Goal: Information Seeking & Learning: Learn about a topic

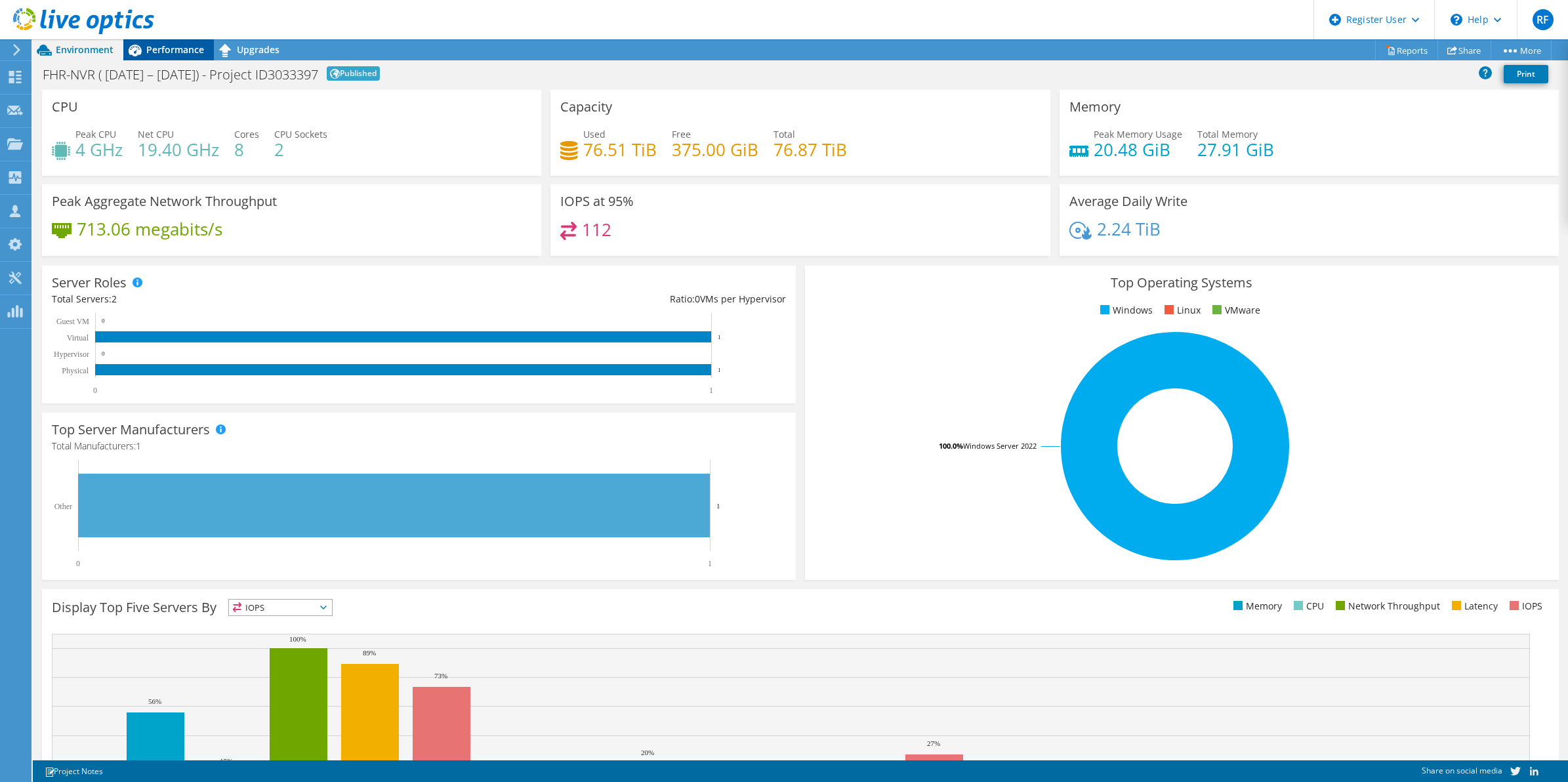
click at [172, 56] on div "Performance" at bounding box center [169, 50] width 90 height 21
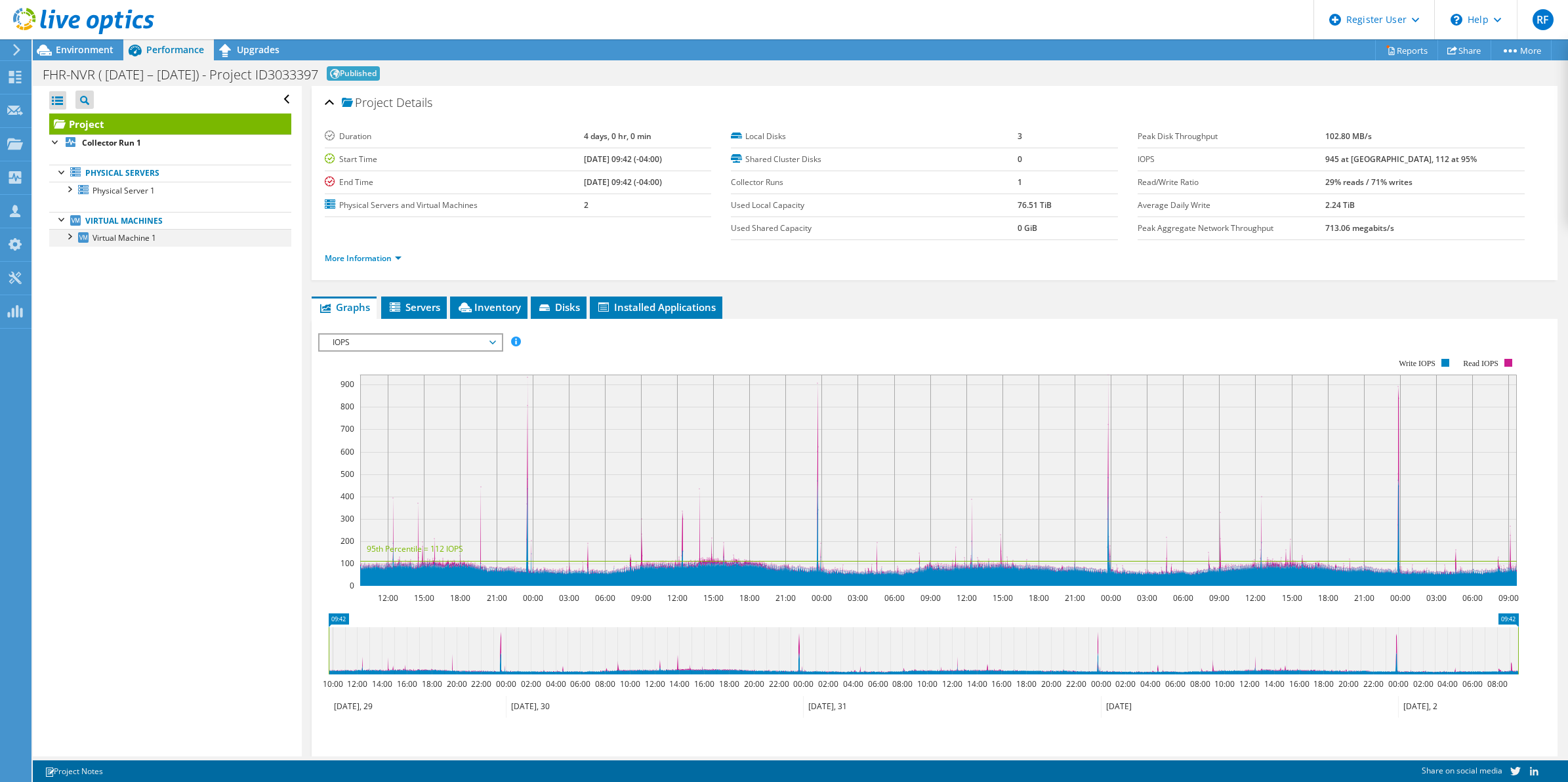
click at [73, 240] on div at bounding box center [68, 235] width 14 height 14
click at [657, 305] on span "Installed Applications" at bounding box center [656, 306] width 119 height 14
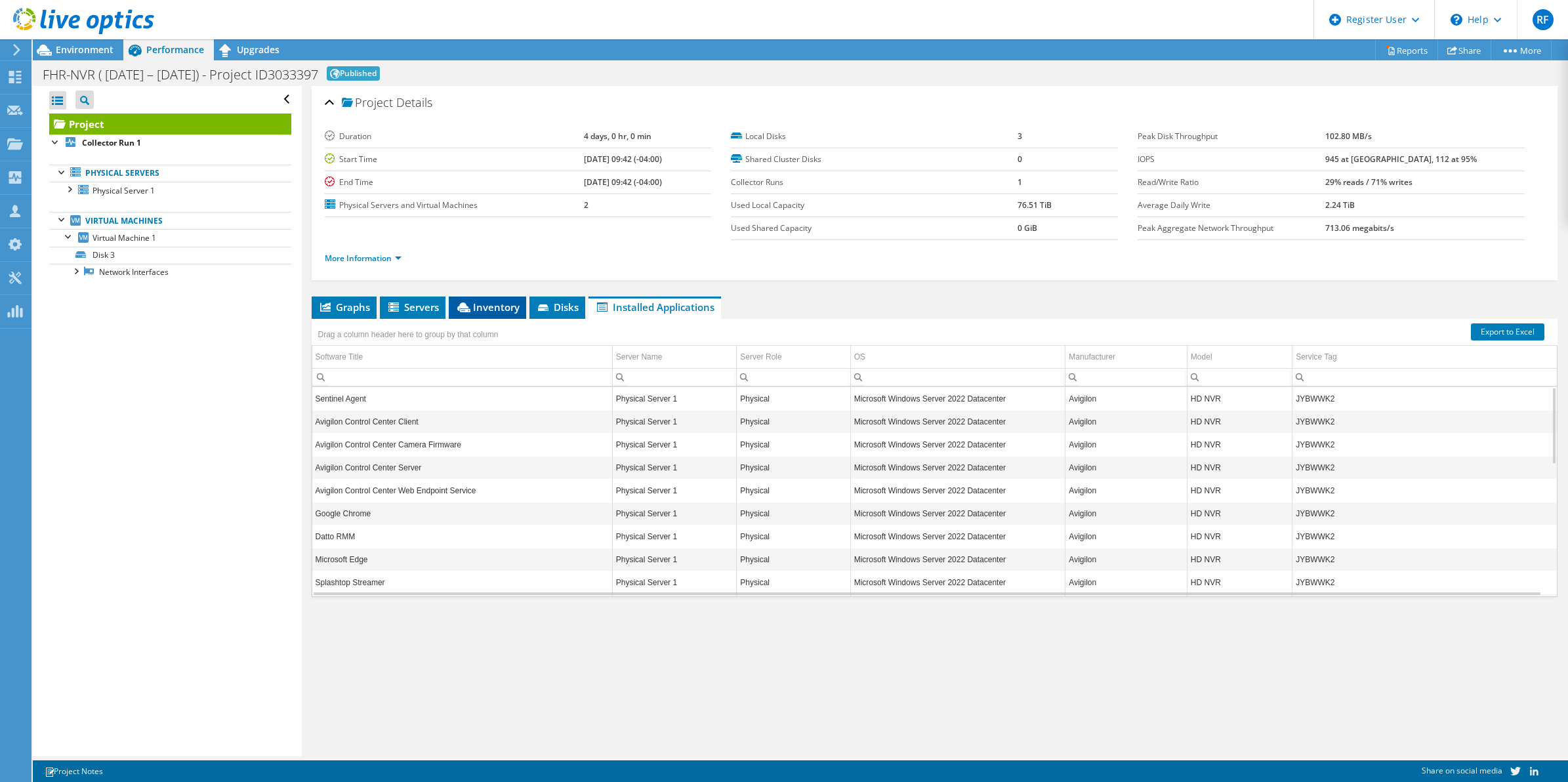
click at [489, 299] on li "Inventory" at bounding box center [488, 307] width 77 height 23
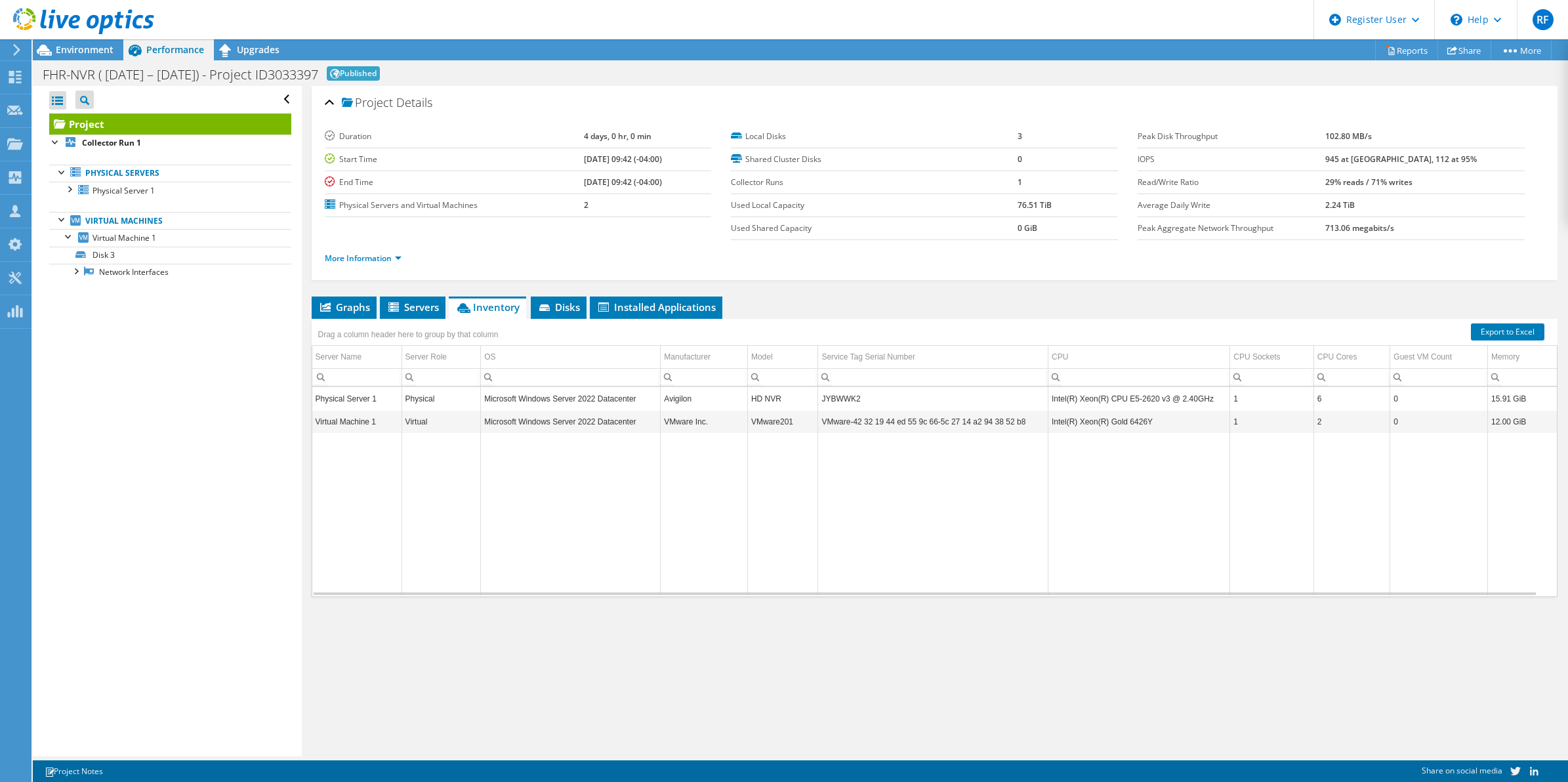
click at [106, 42] on div at bounding box center [77, 22] width 154 height 44
click at [93, 54] on span "Environment" at bounding box center [85, 50] width 58 height 13
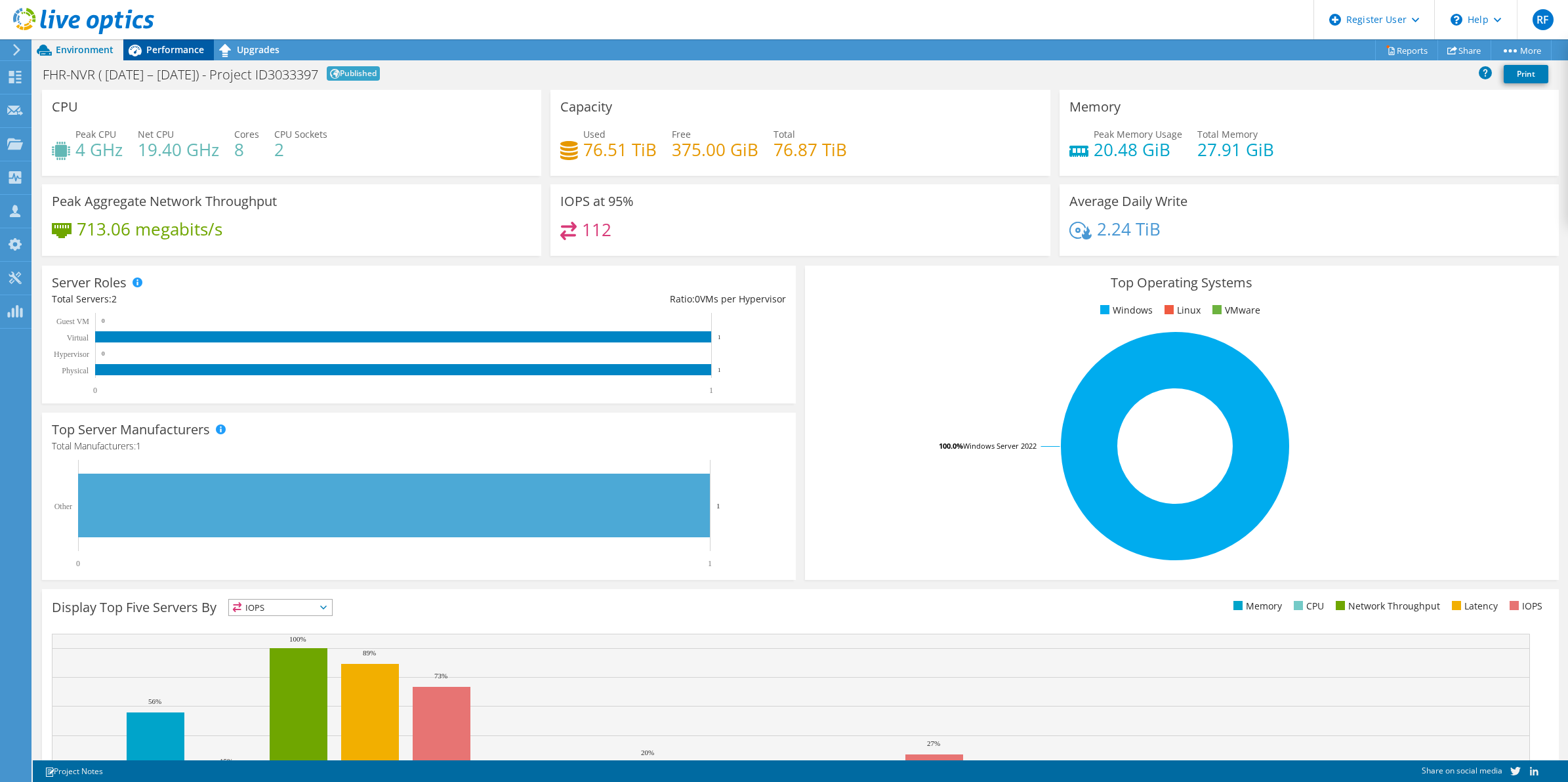
click at [181, 43] on span "Performance" at bounding box center [175, 50] width 58 height 13
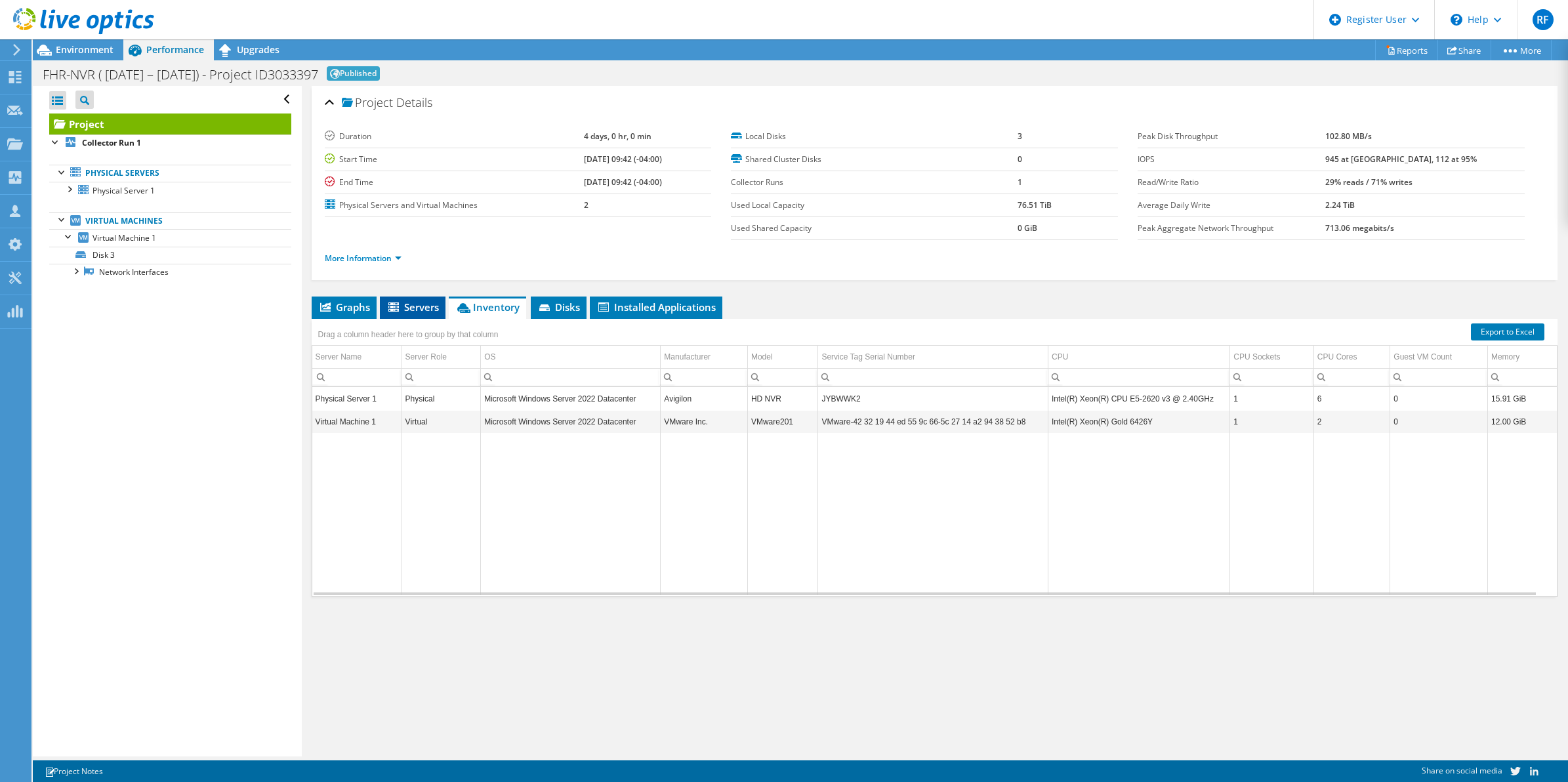
click at [414, 317] on li "Servers" at bounding box center [412, 307] width 66 height 23
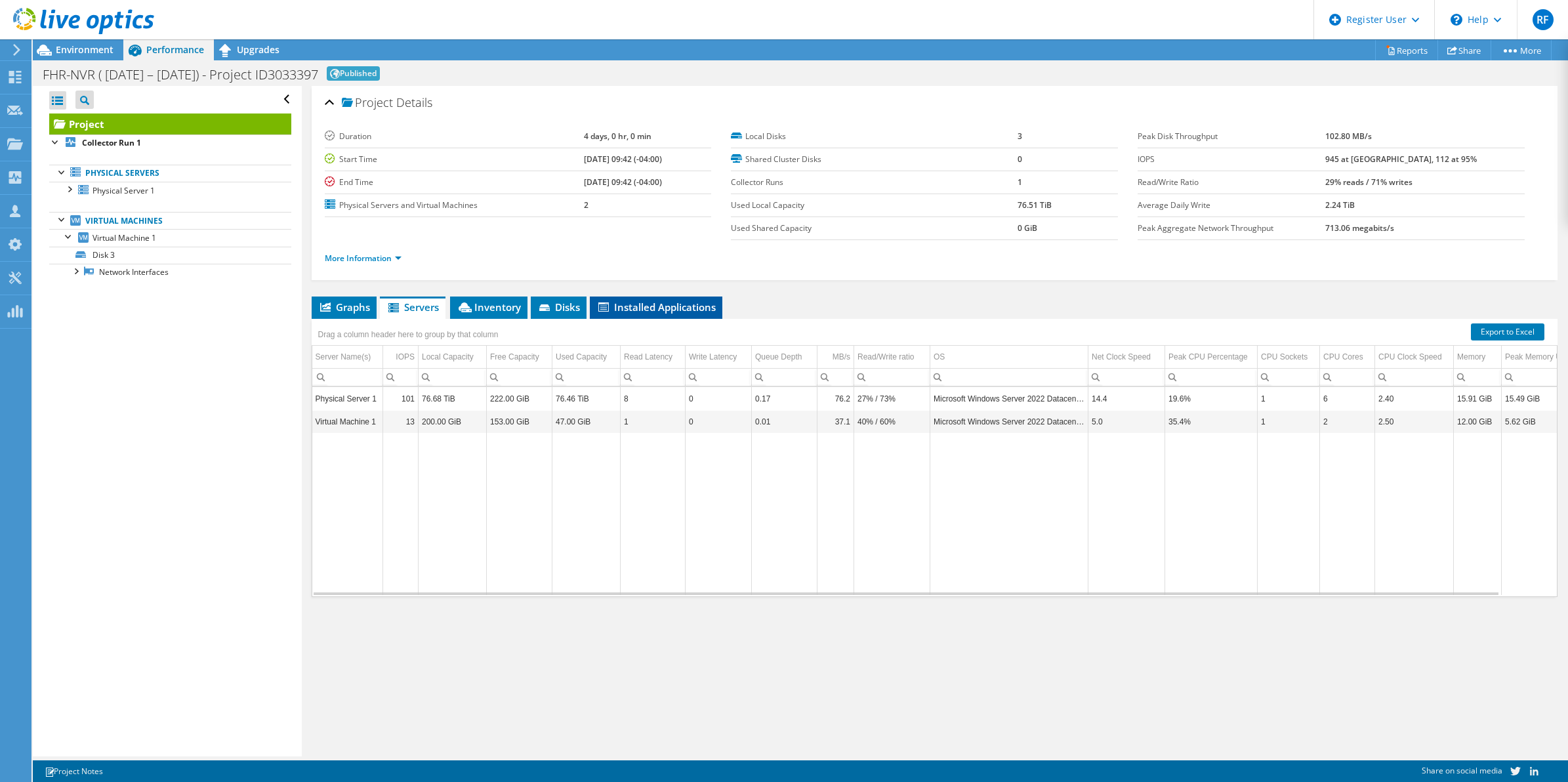
click at [626, 304] on span "Installed Applications" at bounding box center [656, 306] width 119 height 14
